Goal: Task Accomplishment & Management: Manage account settings

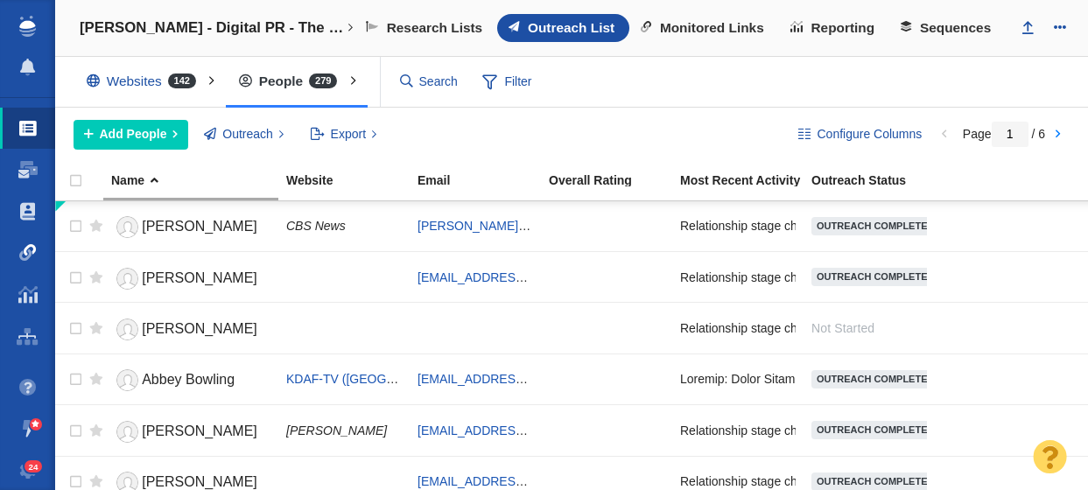
click at [23, 252] on span at bounding box center [28, 253] width 18 height 18
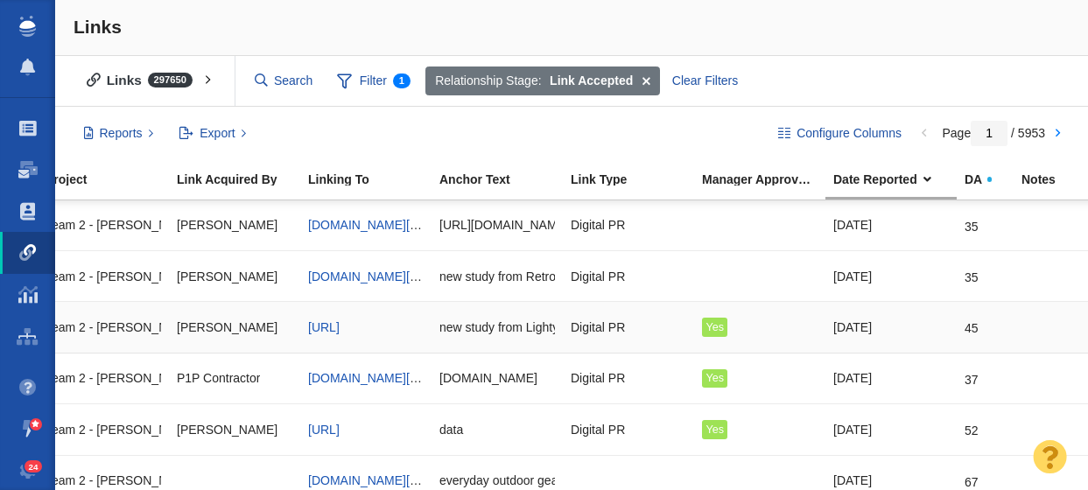
scroll to position [0, 306]
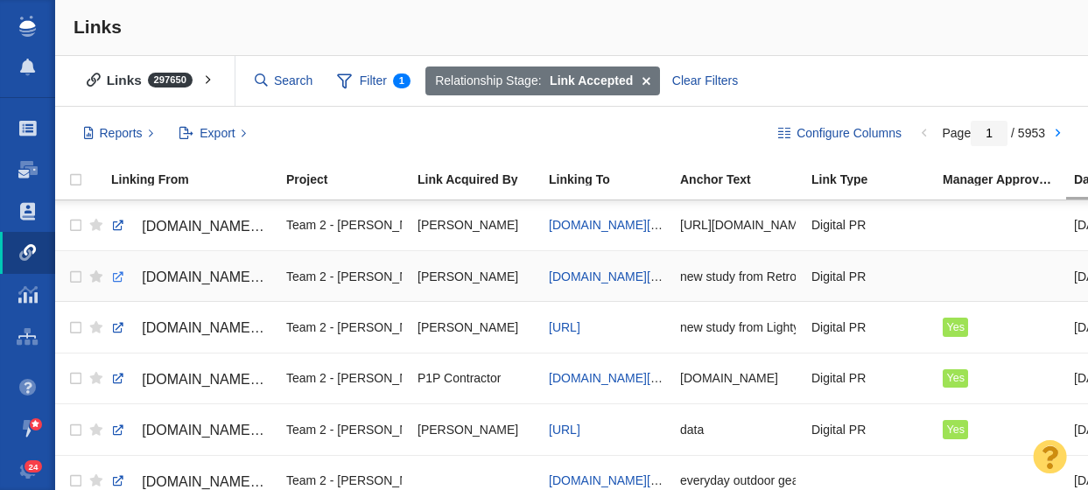
click at [119, 278] on link at bounding box center [118, 278] width 16 height 16
checkbox input "true"
click at [74, 278] on input "checkbox" at bounding box center [73, 277] width 26 height 39
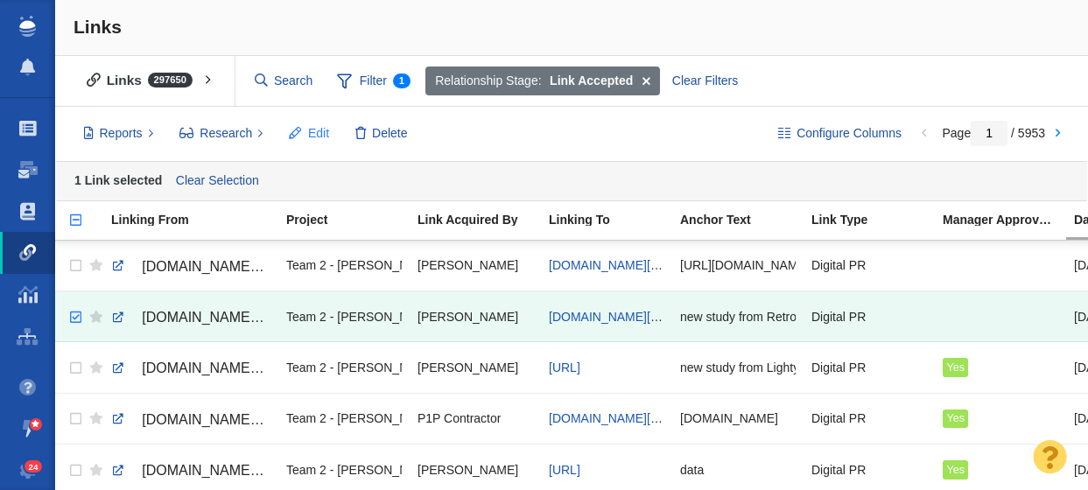
click at [308, 130] on span "Edit" at bounding box center [318, 133] width 21 height 18
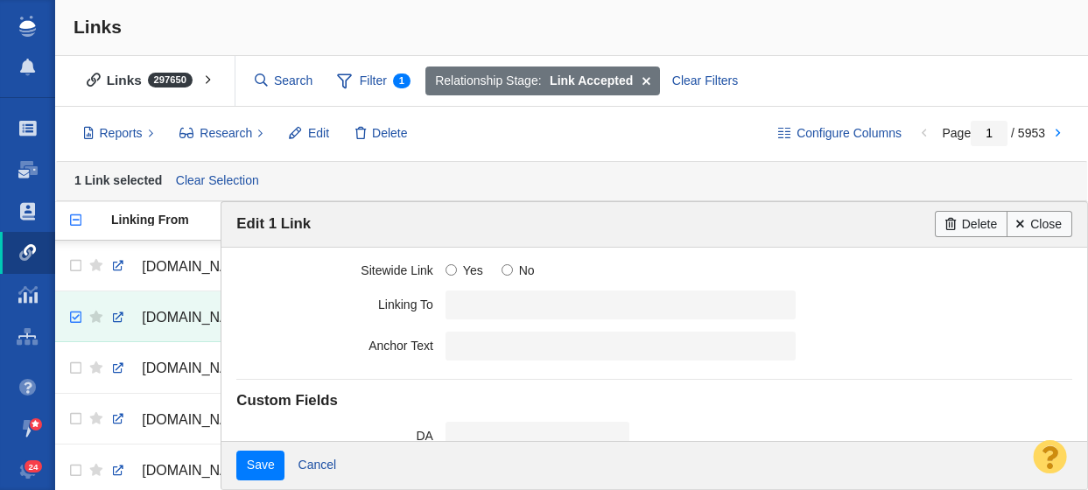
scroll to position [527, 0]
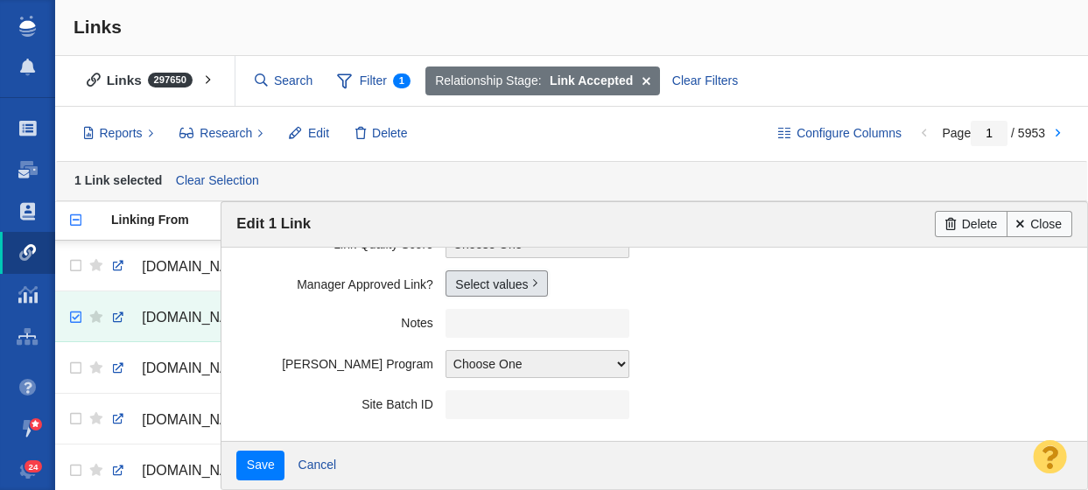
click at [470, 287] on link "Select values" at bounding box center [497, 284] width 102 height 26
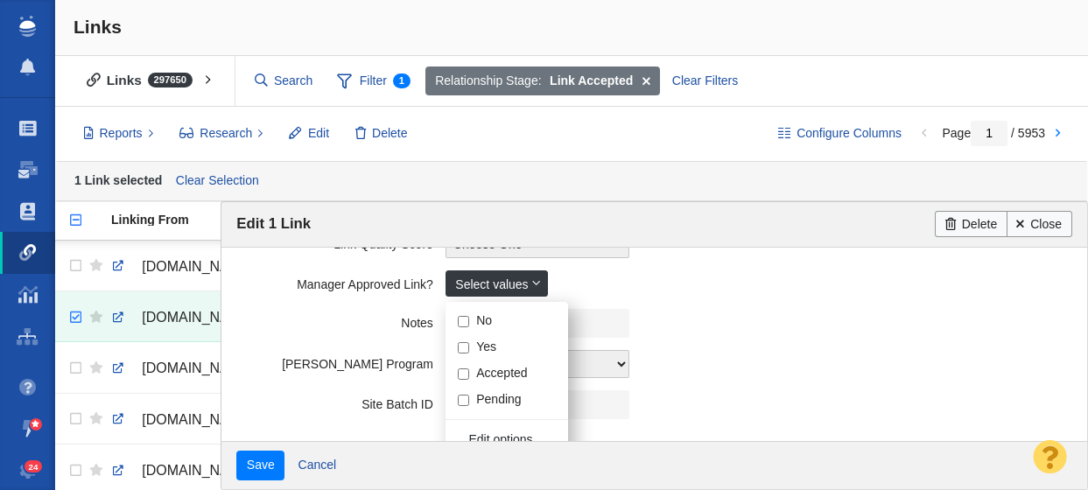
click at [464, 349] on input "Yes" at bounding box center [463, 347] width 11 height 11
checkbox input "true"
click at [317, 328] on label "Notes" at bounding box center [340, 320] width 209 height 22
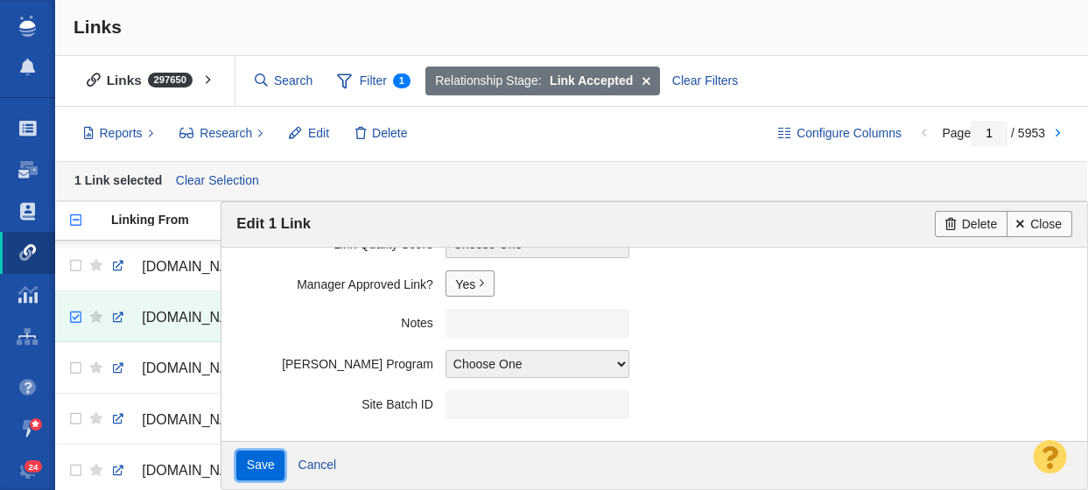
click at [263, 464] on input "Save" at bounding box center [260, 466] width 48 height 30
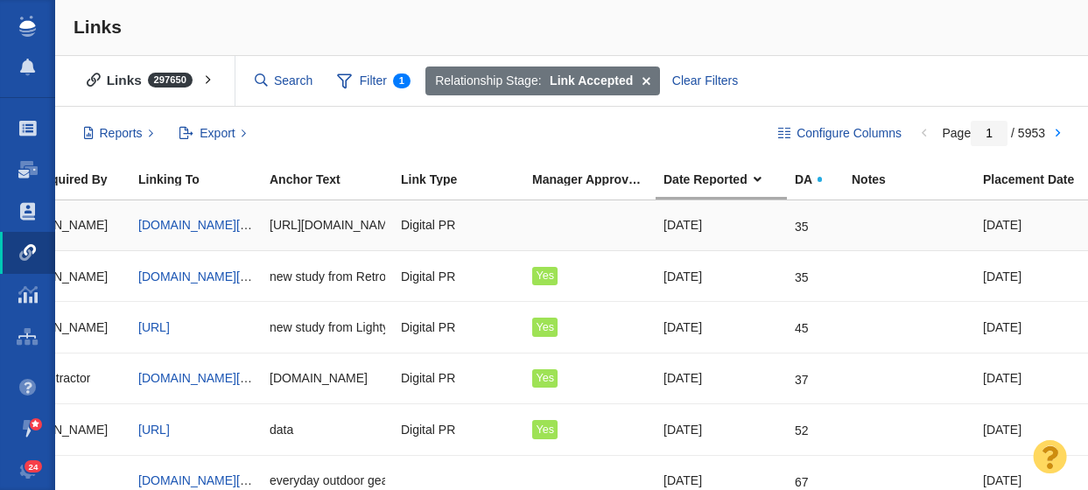
scroll to position [0, 0]
